Goal: Transaction & Acquisition: Purchase product/service

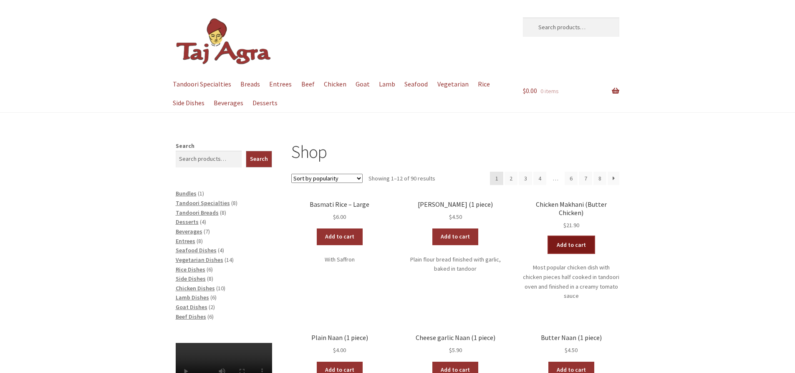
click at [571, 236] on link "Add to cart" at bounding box center [572, 244] width 46 height 17
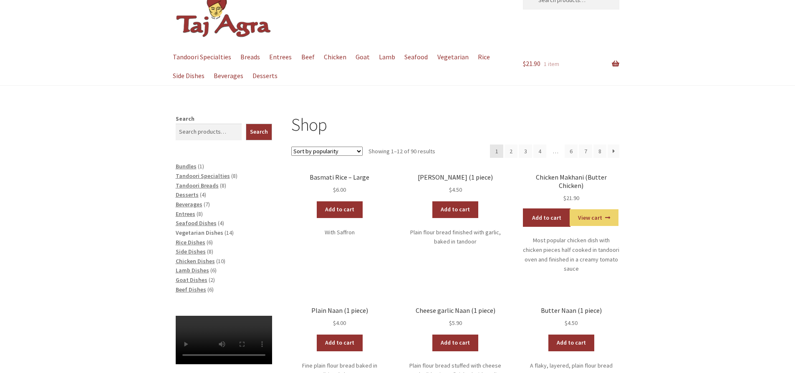
scroll to position [42, 0]
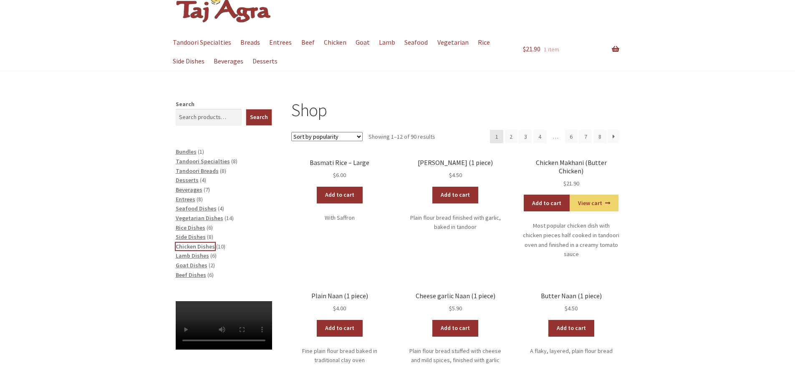
click at [196, 245] on span "Chicken Dishes" at bounding box center [195, 247] width 39 height 8
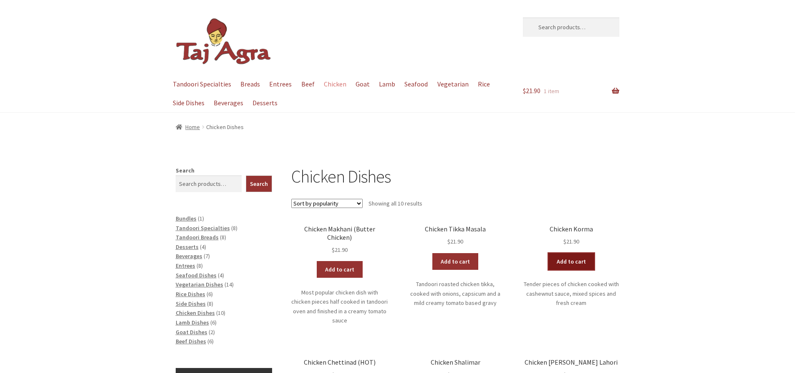
click at [579, 265] on link "Add to cart" at bounding box center [572, 261] width 46 height 17
click at [200, 296] on span "Rice Dishes" at bounding box center [191, 294] width 30 height 8
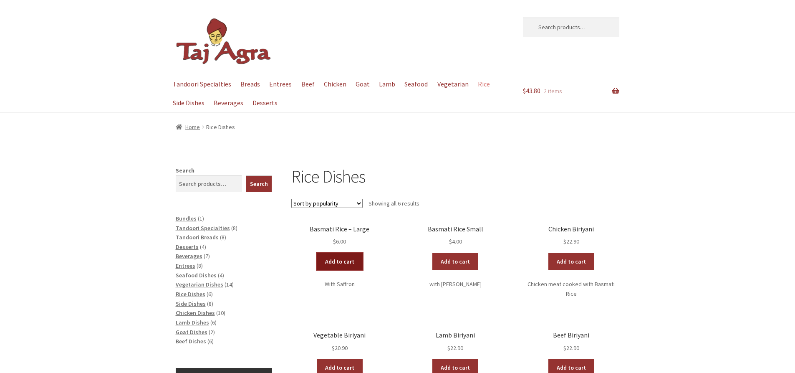
click at [343, 265] on link "Add to cart" at bounding box center [340, 261] width 46 height 17
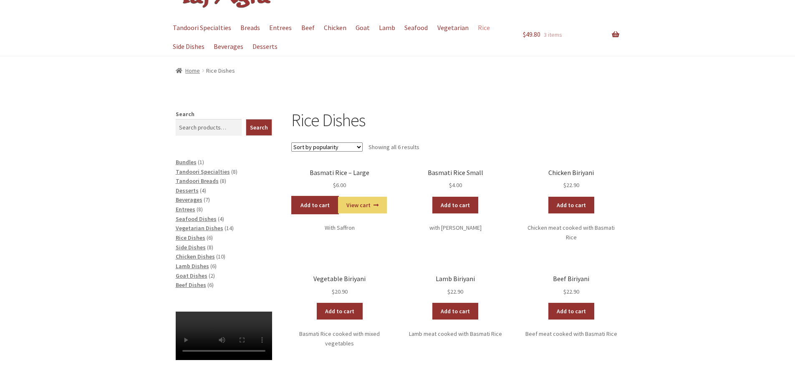
scroll to position [42, 0]
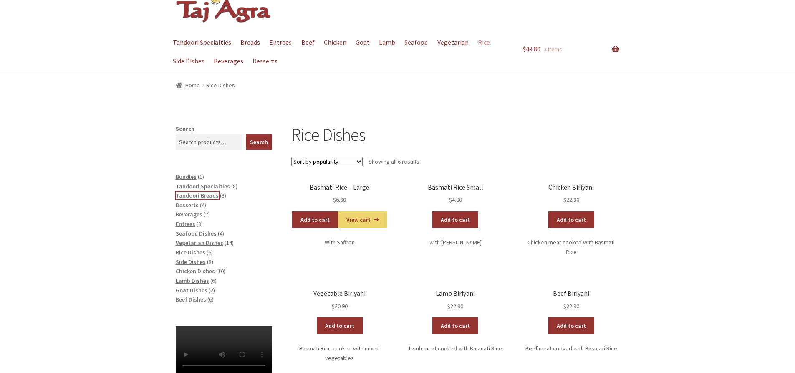
click at [181, 193] on span "Tandoori Breads" at bounding box center [197, 196] width 43 height 8
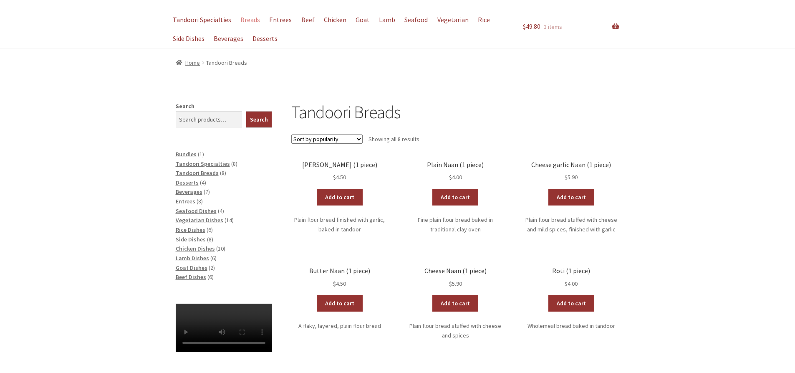
scroll to position [83, 0]
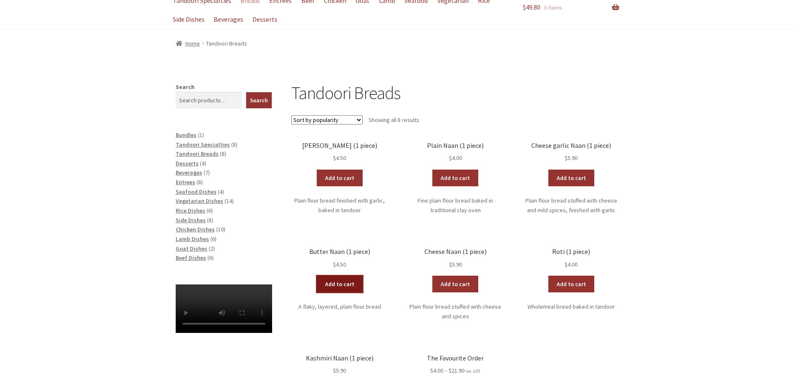
click at [334, 283] on link "Add to cart" at bounding box center [340, 284] width 46 height 17
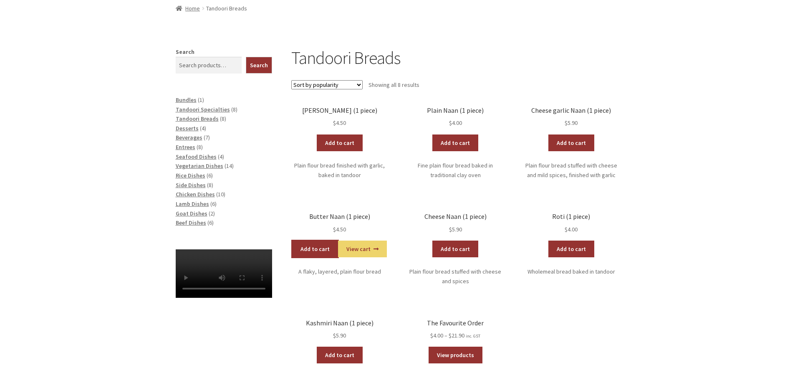
scroll to position [209, 0]
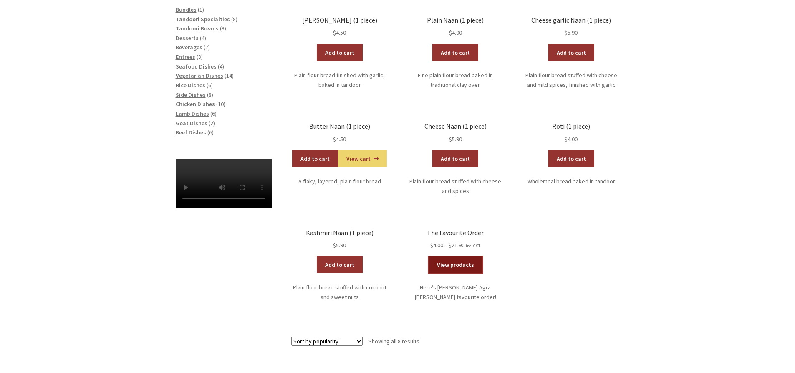
click at [467, 264] on link "View products" at bounding box center [456, 264] width 54 height 17
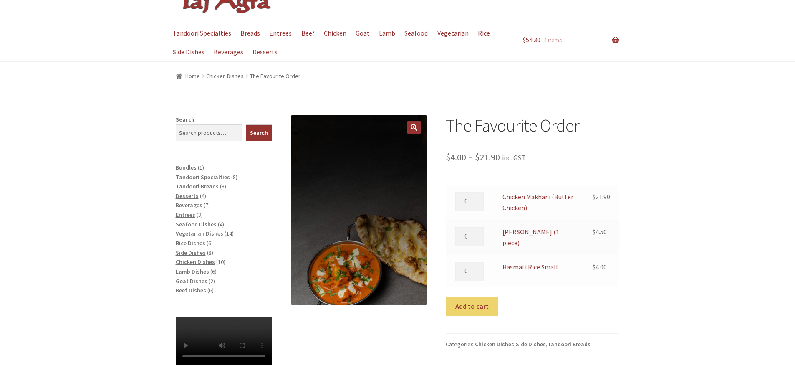
scroll to position [42, 0]
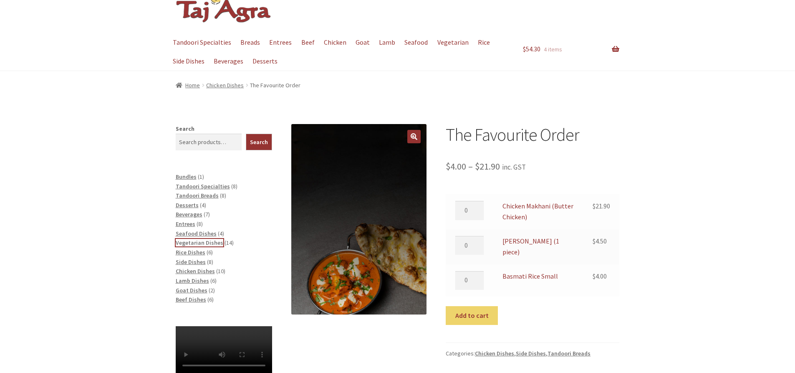
click at [192, 240] on span "Vegetarian Dishes" at bounding box center [200, 243] width 48 height 8
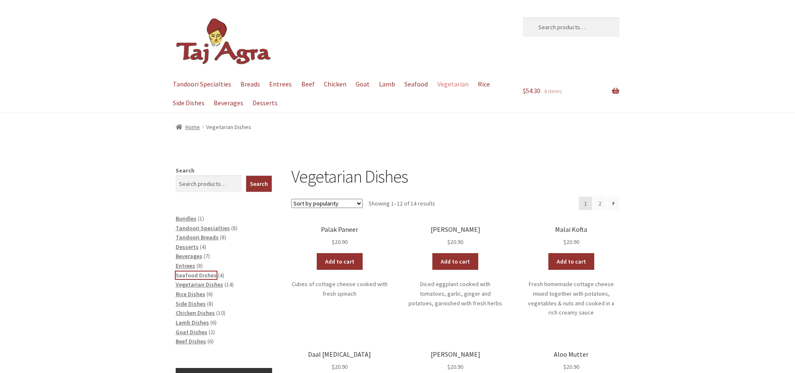
click at [186, 275] on span "Seafood Dishes" at bounding box center [196, 275] width 41 height 8
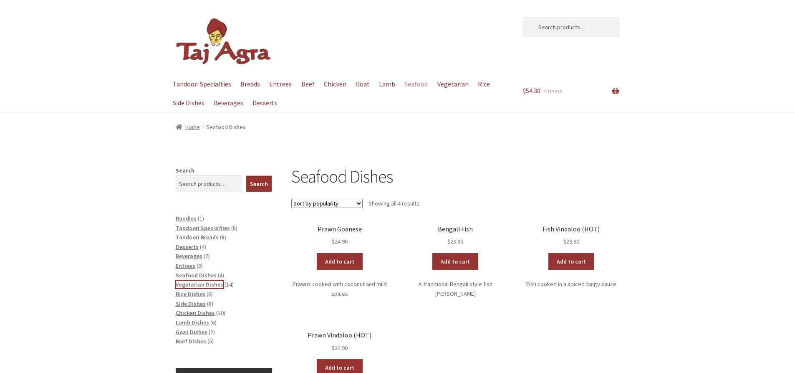
click at [195, 286] on span "Vegetarian Dishes" at bounding box center [200, 285] width 48 height 8
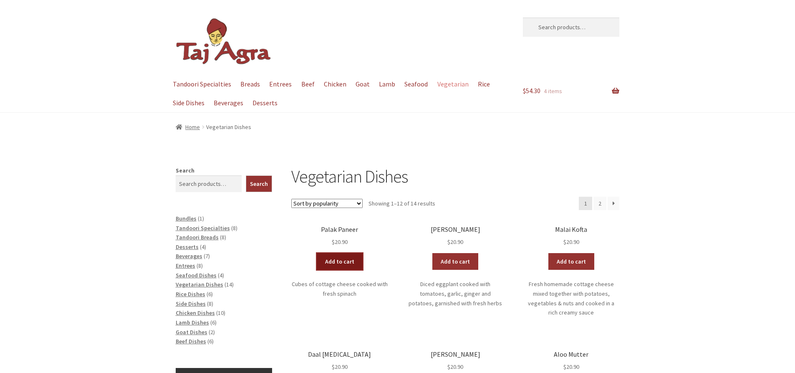
click at [345, 266] on link "Add to cart" at bounding box center [340, 261] width 46 height 17
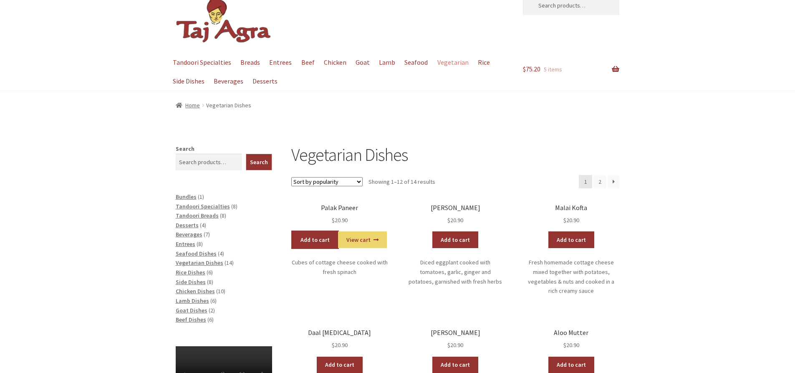
scroll to position [42, 0]
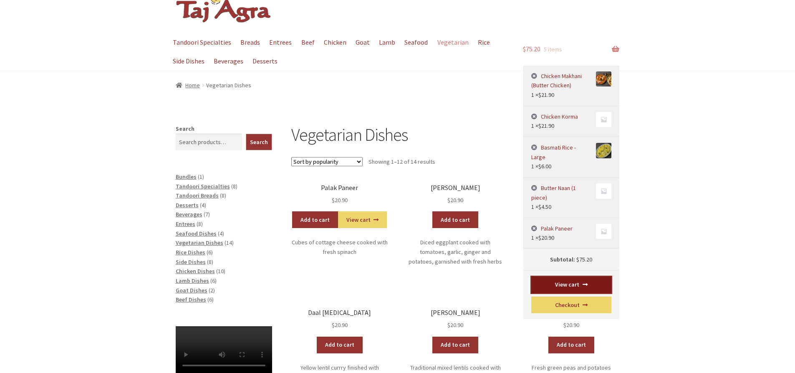
click at [566, 277] on link "View cart" at bounding box center [571, 284] width 80 height 17
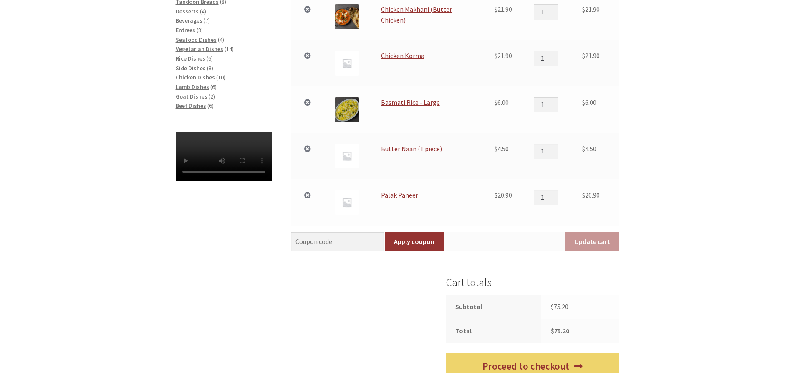
scroll to position [250, 0]
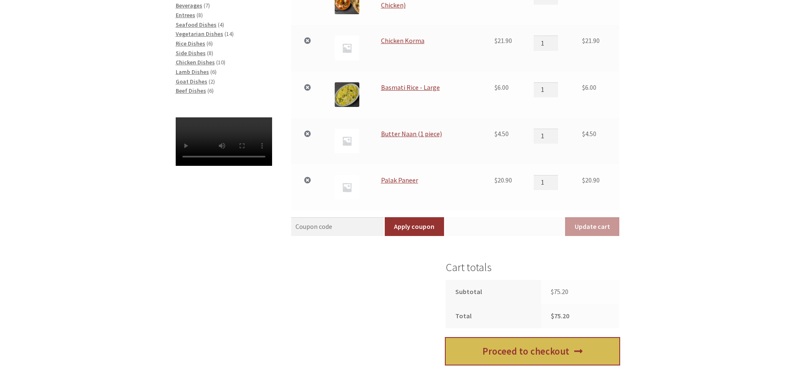
click at [596, 354] on link "Proceed to checkout" at bounding box center [533, 351] width 174 height 27
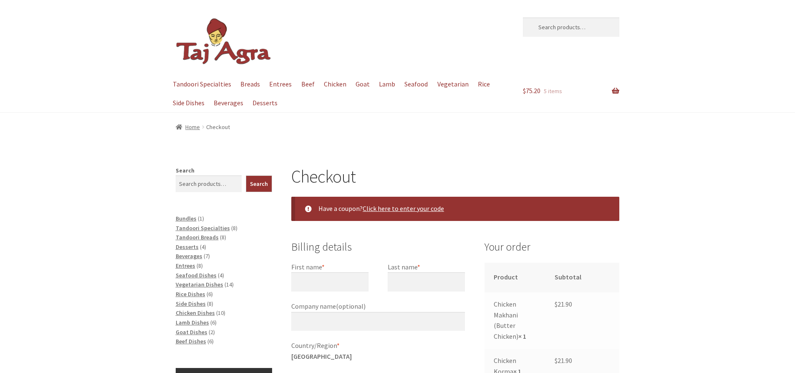
select select "ACT"
click at [355, 275] on input "First name *" at bounding box center [329, 281] width 77 height 19
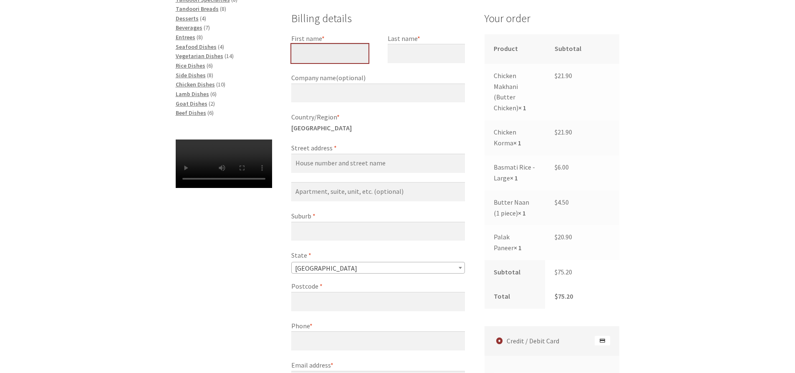
scroll to position [209, 0]
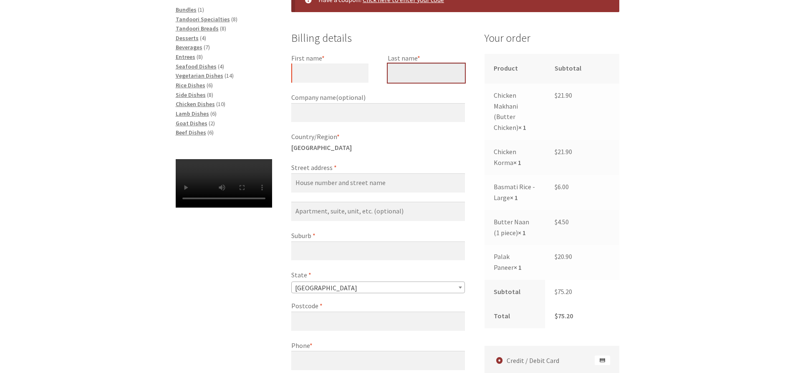
click at [401, 68] on input "Last name *" at bounding box center [426, 72] width 77 height 19
type input "Breingan"
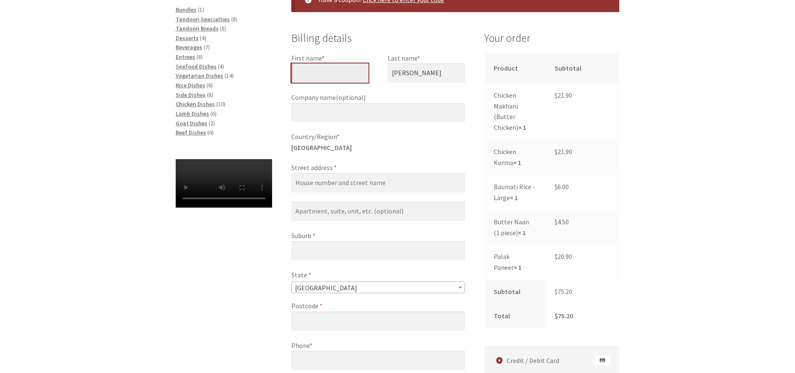
type input "Edwina"
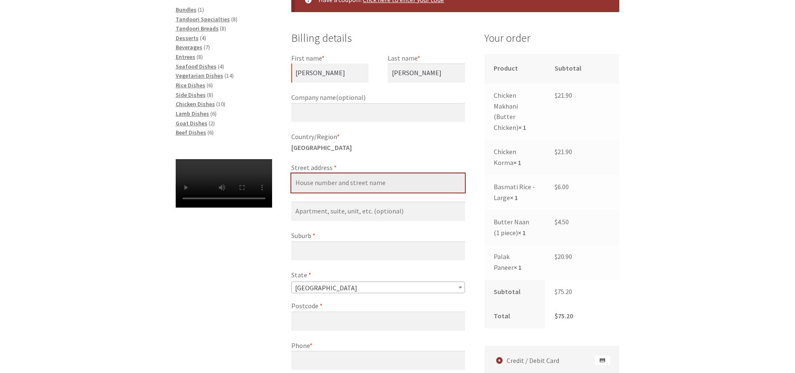
type input "4 Prell Place, Hackett ACT, Australia"
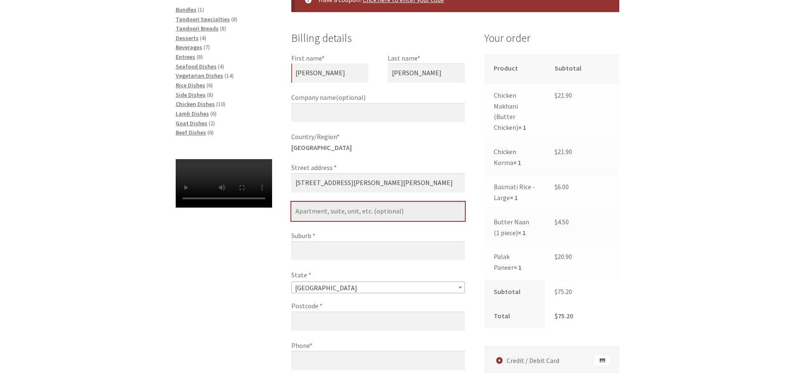
type input "[STREET_ADDRESS][PERSON_NAME]"
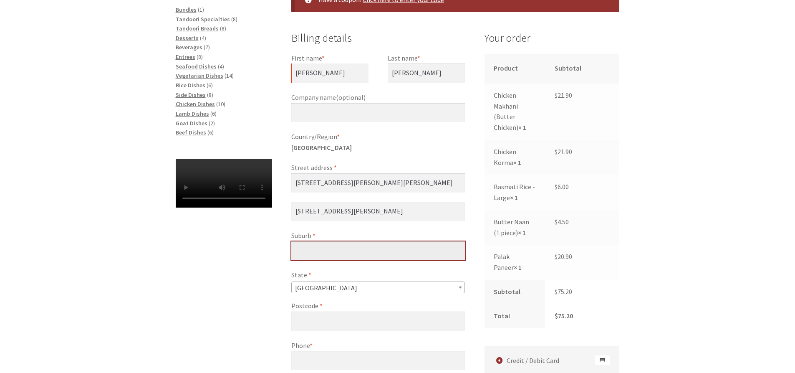
type input "Hackett"
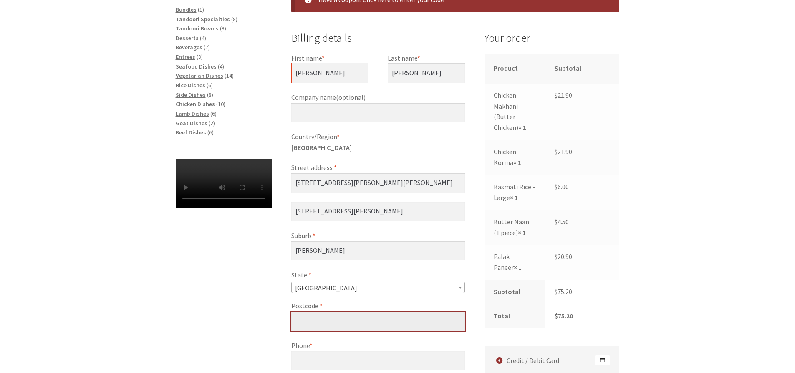
type input "2602"
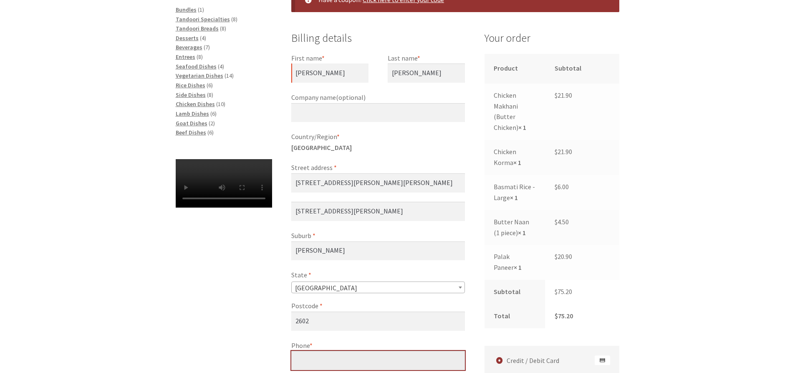
type input "[PHONE_NUMBER]"
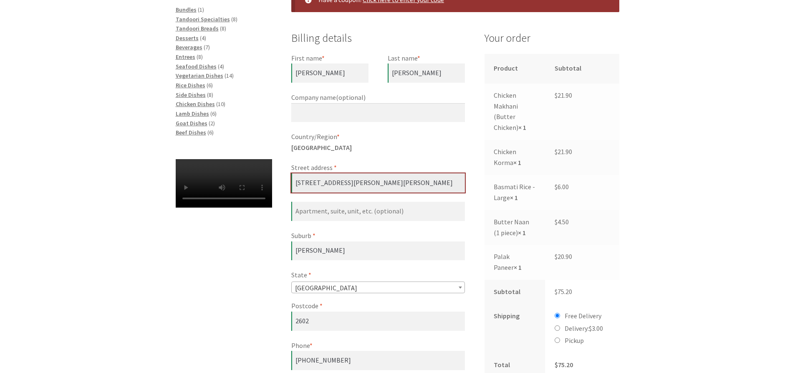
drag, startPoint x: 334, startPoint y: 185, endPoint x: 398, endPoint y: 182, distance: 64.8
click at [398, 182] on input "4 Prell Place, Hackett ACT, Australia" at bounding box center [378, 182] width 174 height 19
type input "4 Prell Place, Hackett ACT, Australia"
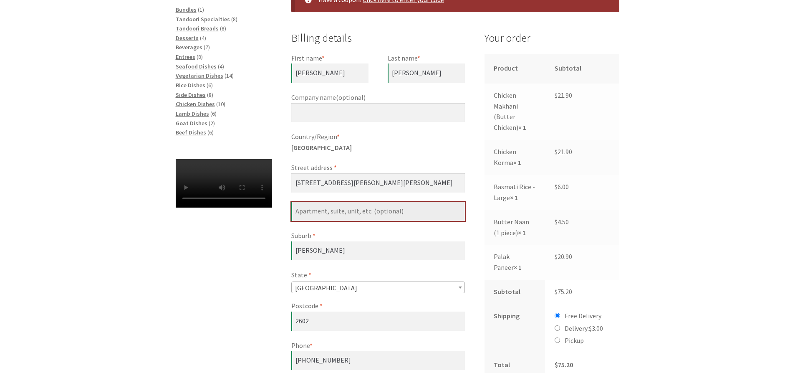
type input "[STREET_ADDRESS][PERSON_NAME]"
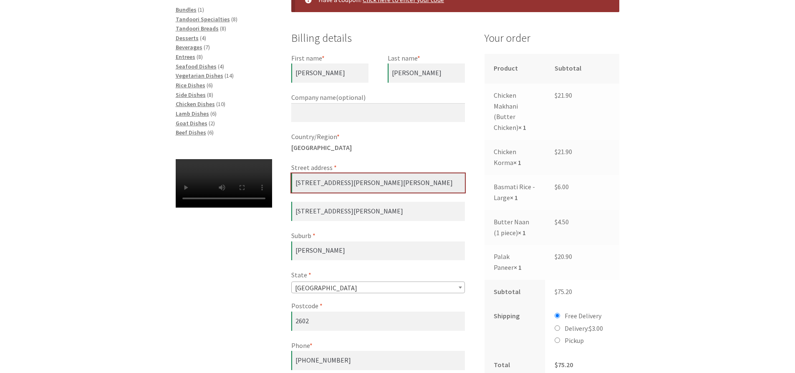
drag, startPoint x: 394, startPoint y: 180, endPoint x: 334, endPoint y: 184, distance: 60.6
click at [334, 184] on input "4 Prell Place, Hackett ACT, Australia" at bounding box center [378, 182] width 174 height 19
type input "4 Prell Place,"
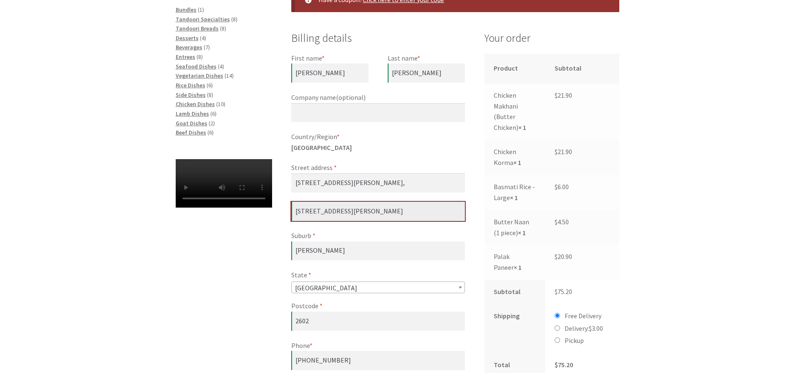
click at [328, 215] on input "[STREET_ADDRESS][PERSON_NAME]" at bounding box center [378, 211] width 174 height 19
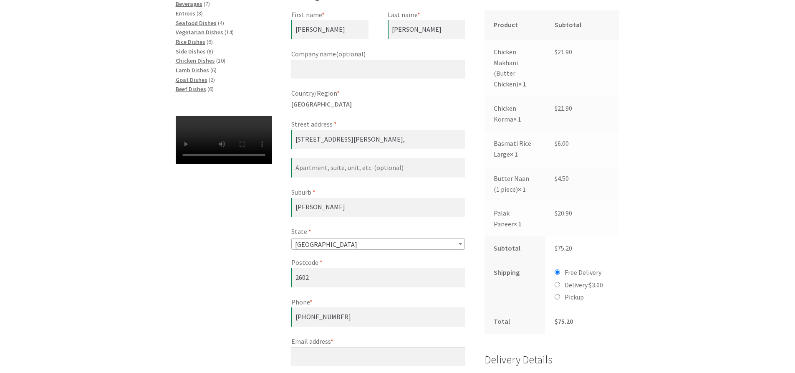
scroll to position [376, 0]
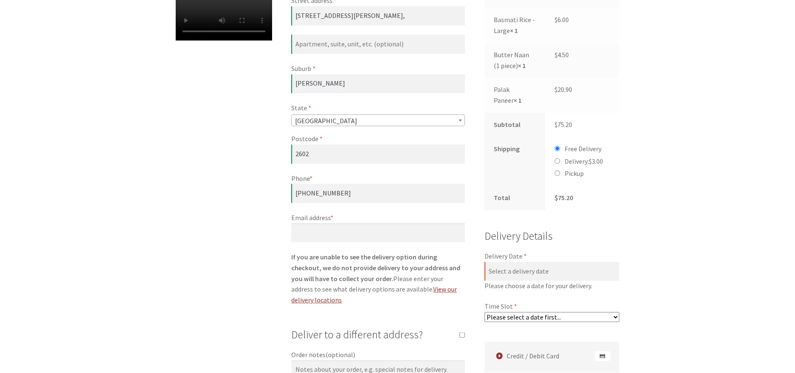
click at [496, 317] on select "Please select a date first..." at bounding box center [552, 317] width 135 height 10
click at [512, 268] on input "Delivery Date *" at bounding box center [552, 271] width 135 height 19
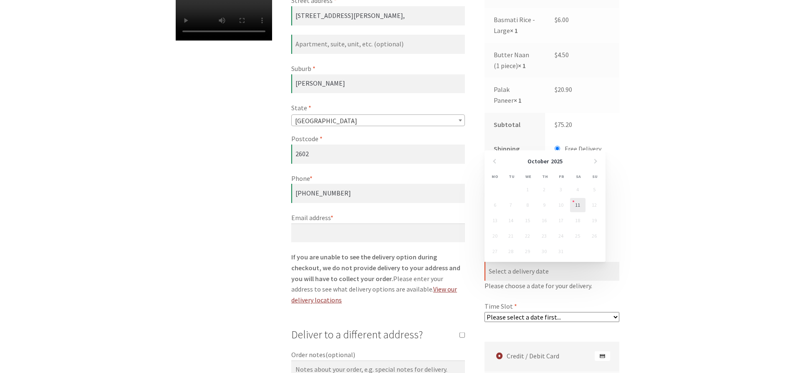
click at [578, 206] on link "11" at bounding box center [577, 205] width 15 height 14
type input "[DATE]"
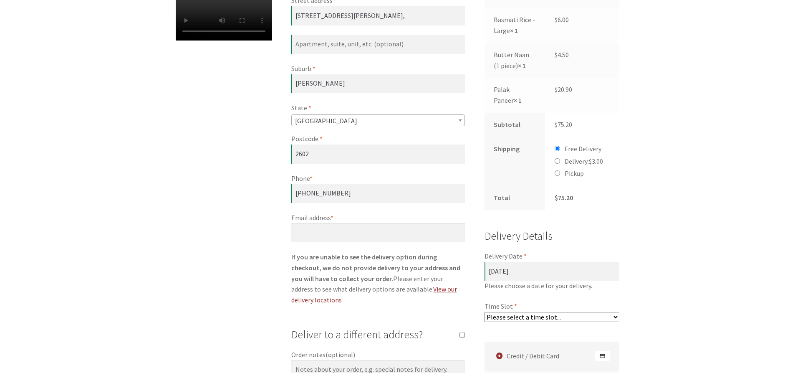
click at [578, 316] on select "Please select a time slot... 05:55 PM - 06:25 PM 06:25 PM - 06:55 PM 06:55 PM -…" at bounding box center [552, 317] width 135 height 10
select select "60c2ef62db861/0|0.00"
click at [485, 312] on select "Please select a time slot... 05:55 PM - 06:25 PM 06:25 PM - 06:55 PM 06:55 PM -…" at bounding box center [552, 317] width 135 height 10
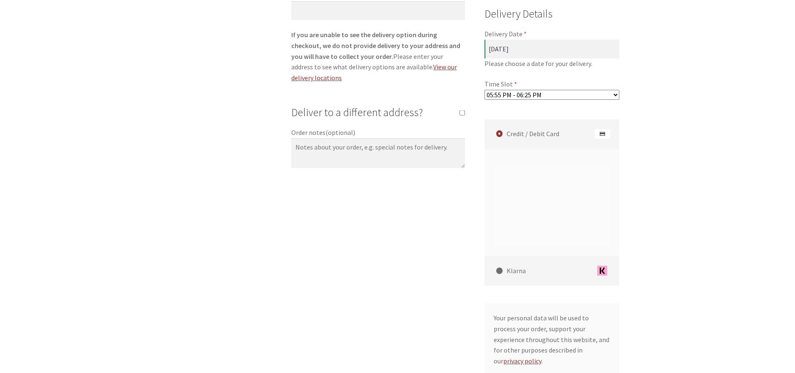
scroll to position [556, 0]
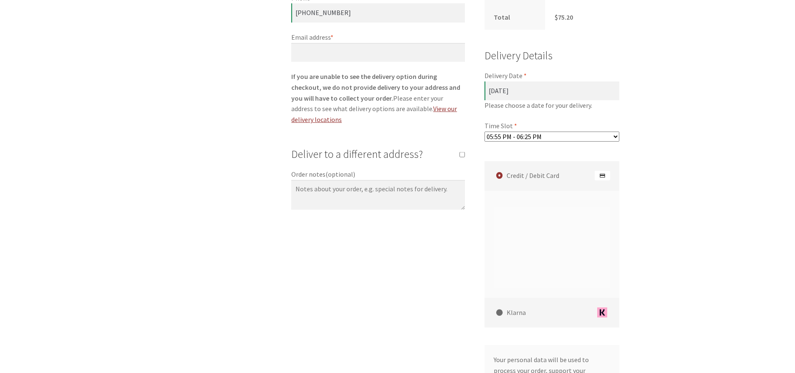
click at [675, 241] on div "Checkout Have a coupon? Click here to enter your code Coupon: Apply coupon Bill…" at bounding box center [397, 76] width 795 height 932
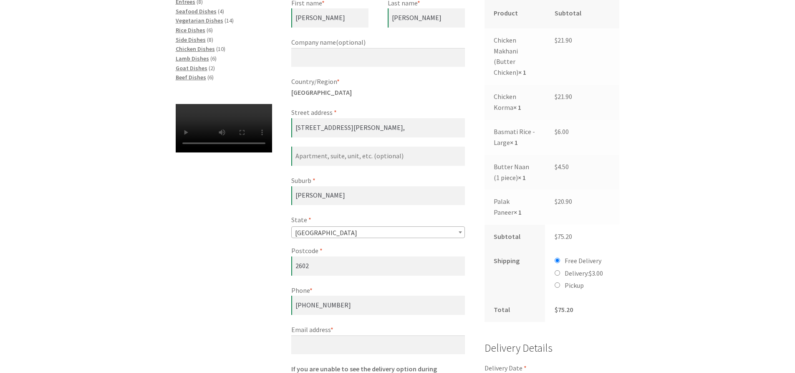
scroll to position [347, 0]
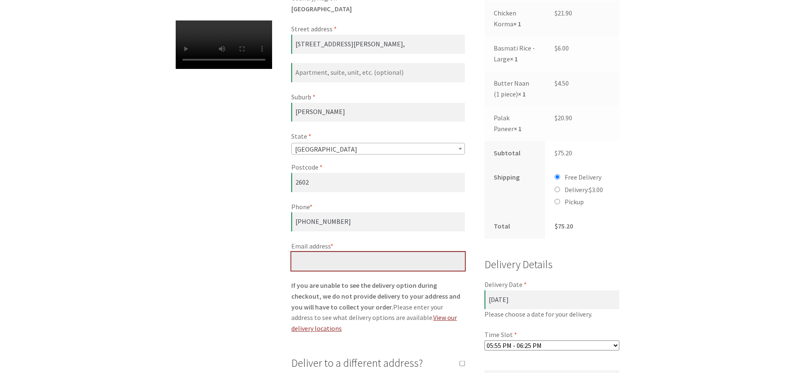
click at [411, 269] on input "Email address *" at bounding box center [378, 261] width 174 height 19
type input "[EMAIL_ADDRESS][DOMAIN_NAME]"
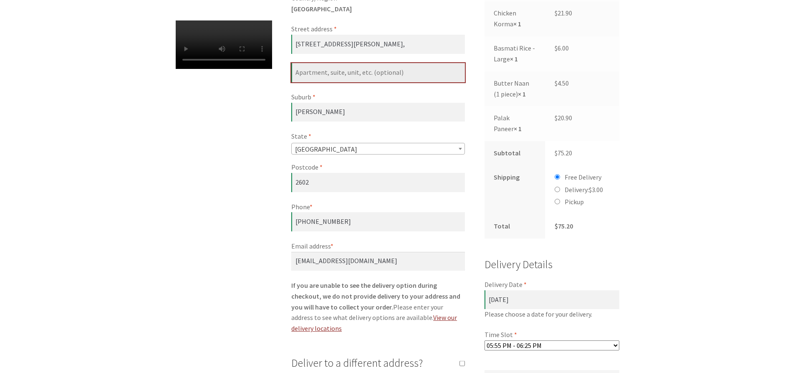
type input "11-19 Cooper Street"
drag, startPoint x: 359, startPoint y: 75, endPoint x: 290, endPoint y: 76, distance: 69.7
click at [290, 76] on div "Checkout Have a coupon? Click here to enter your code Coupon: Apply coupon Bill…" at bounding box center [397, 284] width 479 height 932
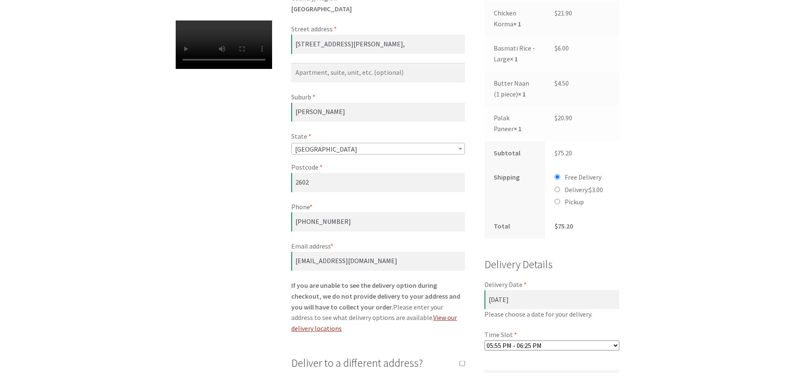
click at [208, 200] on div "Checkout Have a coupon? Click here to enter your code Coupon: Apply coupon Bill…" at bounding box center [397, 284] width 479 height 932
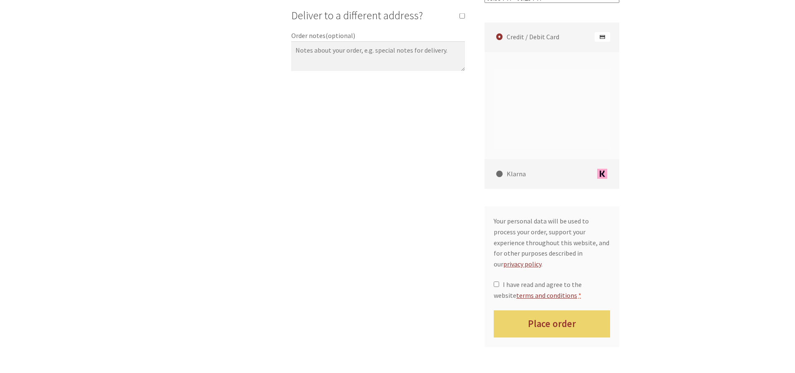
scroll to position [723, 0]
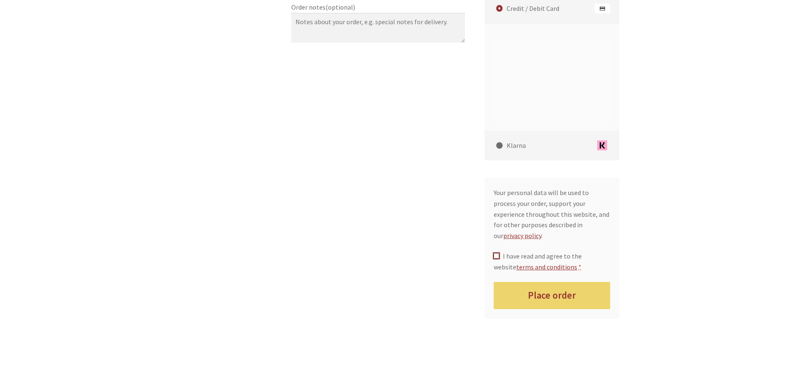
click at [498, 253] on input "I have read and agree to the website terms and conditions *" at bounding box center [496, 255] width 5 height 5
checkbox input "true"
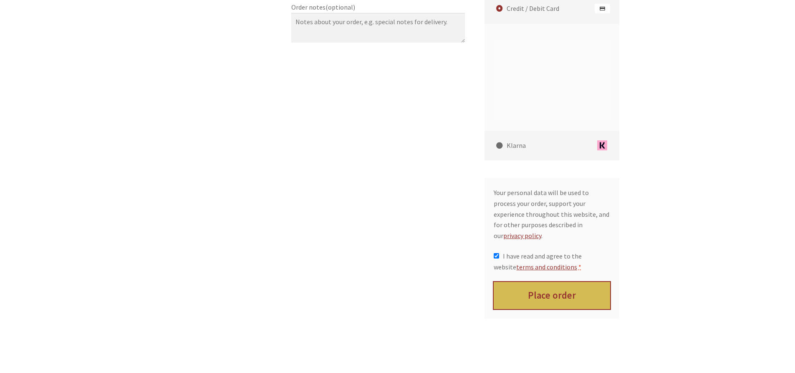
click at [563, 283] on button "Place order" at bounding box center [552, 295] width 116 height 27
